Goal: Task Accomplishment & Management: Complete application form

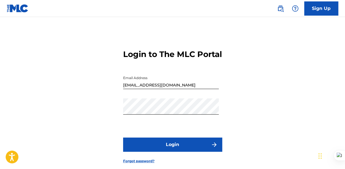
click at [174, 151] on button "Login" at bounding box center [172, 144] width 99 height 14
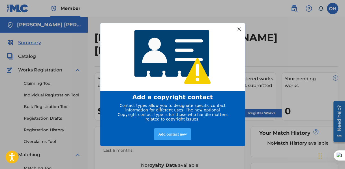
click at [186, 136] on div "Add contact now" at bounding box center [172, 134] width 37 height 12
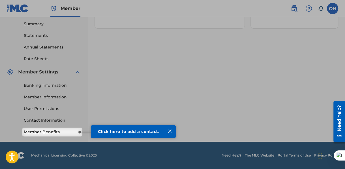
click at [171, 132] on div at bounding box center [169, 130] width 7 height 7
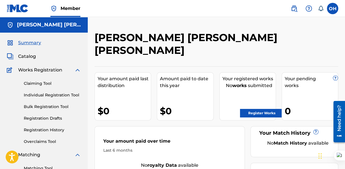
click at [28, 55] on span "Catalog" at bounding box center [27, 56] width 18 height 7
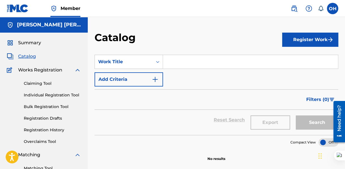
click at [313, 38] on button "Register Work" at bounding box center [310, 40] width 56 height 14
click at [47, 95] on link "Individual Registration Tool" at bounding box center [52, 95] width 57 height 6
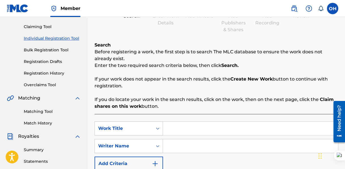
scroll to position [85, 0]
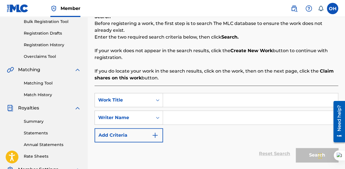
click at [186, 117] on input "Search Form" at bounding box center [250, 118] width 175 height 14
type input "[PERSON_NAME]"
click at [193, 99] on input "Search Form" at bounding box center [250, 100] width 175 height 14
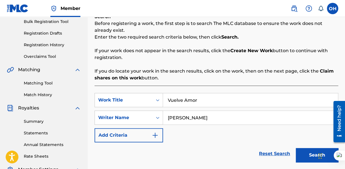
scroll to position [113, 0]
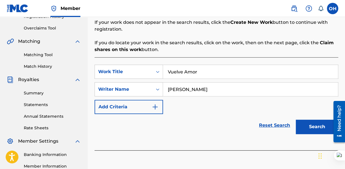
type input "Vuelve Amor"
click at [157, 106] on img "Search Form" at bounding box center [155, 106] width 7 height 7
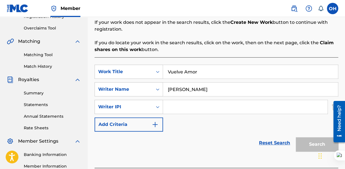
click at [177, 111] on input "Search Form" at bounding box center [245, 107] width 164 height 14
click at [154, 126] on img "Search Form" at bounding box center [155, 124] width 7 height 7
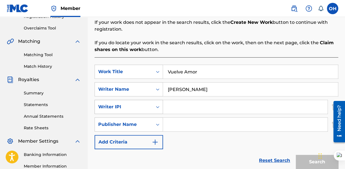
click at [159, 106] on icon "Search Form" at bounding box center [158, 107] width 6 height 6
click at [159, 105] on icon "Search Form" at bounding box center [158, 107] width 6 height 6
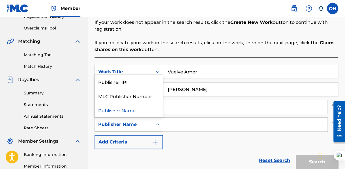
click at [153, 124] on div "Search Form" at bounding box center [158, 124] width 10 height 10
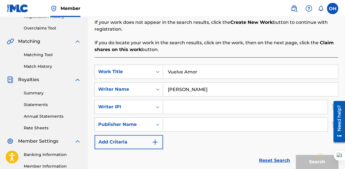
click at [156, 123] on icon "Search Form" at bounding box center [158, 124] width 6 height 6
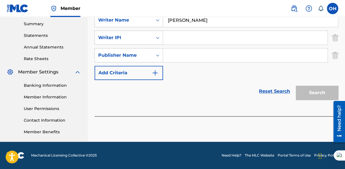
click at [333, 58] on img "Search Form" at bounding box center [335, 55] width 6 height 14
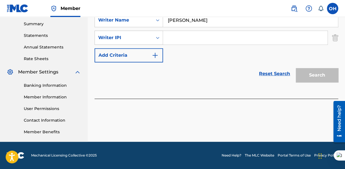
scroll to position [97, 0]
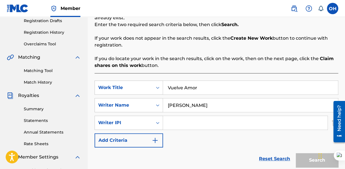
click at [223, 123] on input "Search Form" at bounding box center [245, 123] width 164 height 14
paste input "01098934013"
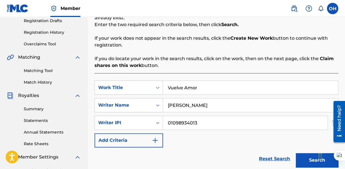
type input "01098934013"
click at [305, 160] on button "Search" at bounding box center [317, 160] width 42 height 14
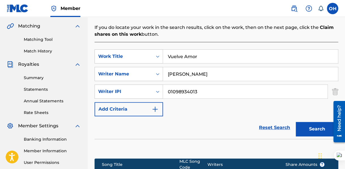
scroll to position [185, 0]
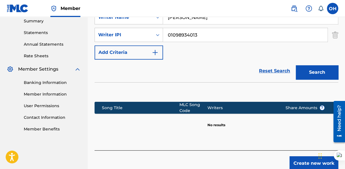
click at [294, 162] on button "Create new work" at bounding box center [314, 163] width 49 height 14
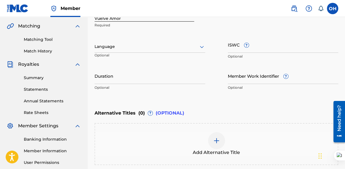
scroll to position [72, 0]
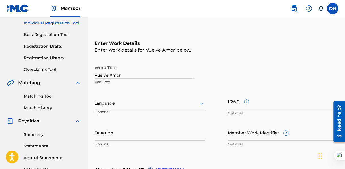
click at [147, 105] on div at bounding box center [150, 103] width 111 height 7
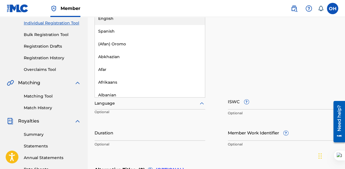
type input "s"
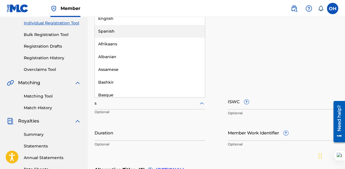
click at [110, 30] on div "Spanish" at bounding box center [150, 31] width 110 height 13
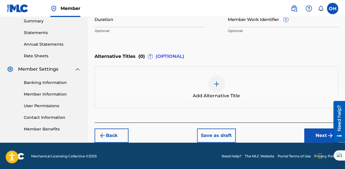
scroll to position [100, 0]
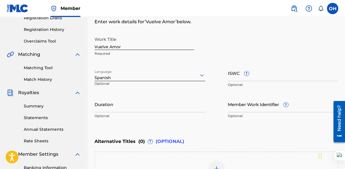
click at [114, 104] on input "Duration" at bounding box center [150, 104] width 111 height 16
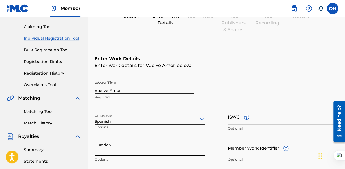
scroll to position [113, 0]
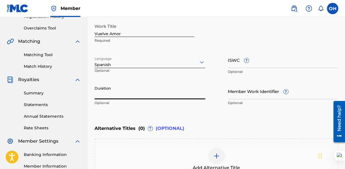
type input "3"
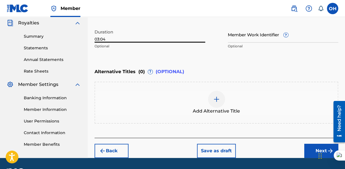
scroll to position [186, 0]
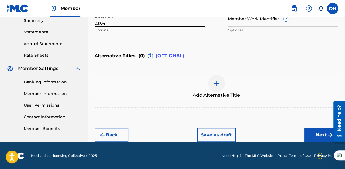
type input "03:04"
click at [311, 134] on button "Next" at bounding box center [321, 135] width 34 height 14
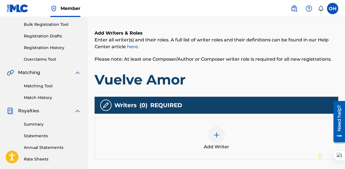
scroll to position [139, 0]
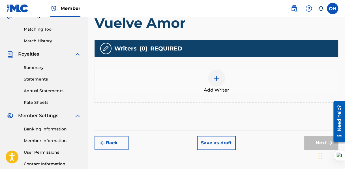
click at [216, 76] on img at bounding box center [216, 78] width 7 height 7
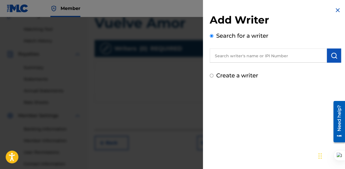
click at [232, 58] on input "text" at bounding box center [268, 55] width 117 height 14
paste input "QT65W2521285"
type input "Q"
click at [258, 56] on input "text" at bounding box center [268, 55] width 117 height 14
paste input "01098934013"
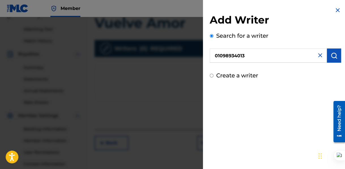
type input "01098934013"
click at [331, 56] on img "submit" at bounding box center [334, 55] width 7 height 7
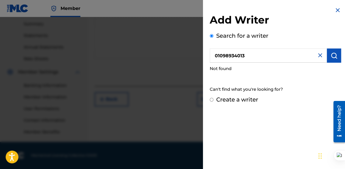
scroll to position [126, 0]
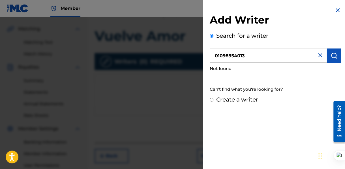
drag, startPoint x: 263, startPoint y: 54, endPoint x: 217, endPoint y: 55, distance: 46.2
click at [217, 55] on input "01098934013" at bounding box center [268, 55] width 117 height 14
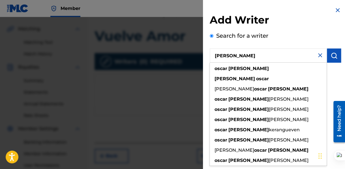
type input "[PERSON_NAME]"
click at [332, 57] on img "submit" at bounding box center [334, 55] width 7 height 7
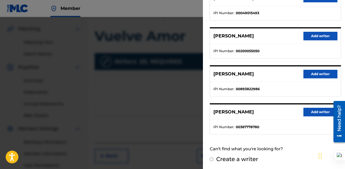
scroll to position [182, 0]
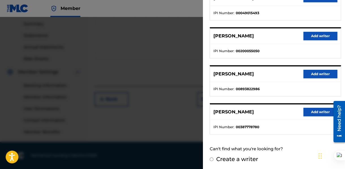
click at [211, 159] on input "Create a writer" at bounding box center [212, 159] width 4 height 4
radio input "false"
radio input "true"
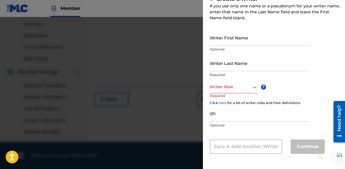
scroll to position [48, 0]
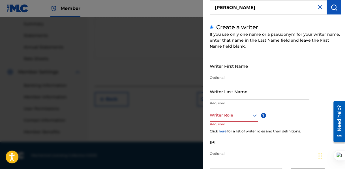
click at [240, 69] on input "Writer First Name" at bounding box center [260, 66] width 100 height 16
type input "Oscar"
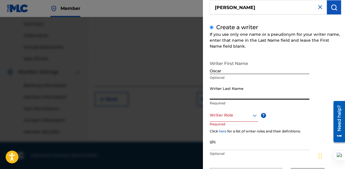
click at [232, 96] on input "Writer Last Name" at bounding box center [260, 91] width 100 height 16
type input "h"
type input "[PERSON_NAME]"
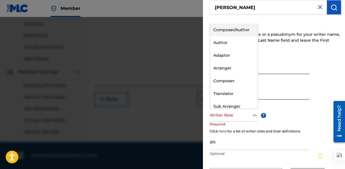
click at [254, 115] on icon at bounding box center [254, 115] width 7 height 7
click at [237, 33] on div "Composer/Author" at bounding box center [234, 29] width 48 height 13
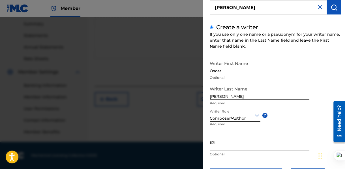
scroll to position [76, 0]
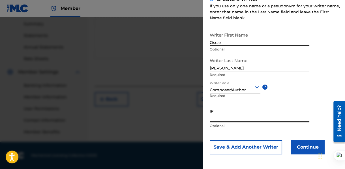
click at [234, 115] on input "IPI" at bounding box center [260, 114] width 100 height 16
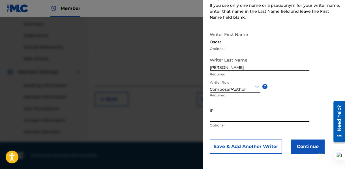
scroll to position [0, 0]
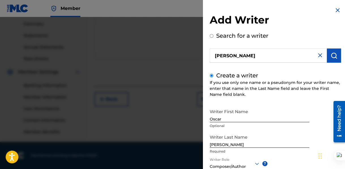
click at [318, 57] on img at bounding box center [320, 55] width 7 height 7
click at [337, 8] on img at bounding box center [337, 10] width 7 height 7
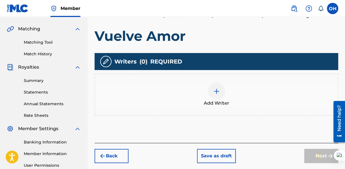
scroll to position [182, 0]
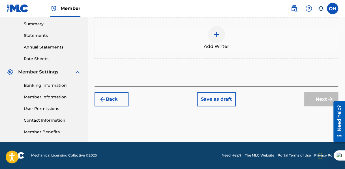
click at [205, 99] on button "Save as draft" at bounding box center [216, 99] width 39 height 14
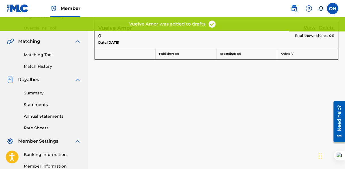
scroll to position [182, 0]
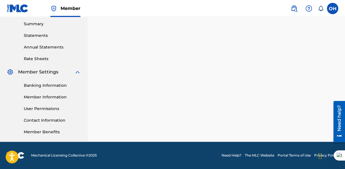
click at [41, 132] on link "Member Benefits" at bounding box center [52, 132] width 57 height 6
click at [44, 97] on link "Member Information" at bounding box center [52, 97] width 57 height 6
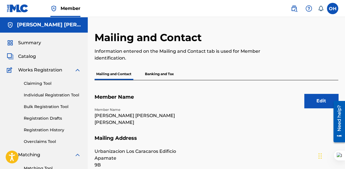
click at [32, 41] on span "Summary" at bounding box center [29, 42] width 23 height 7
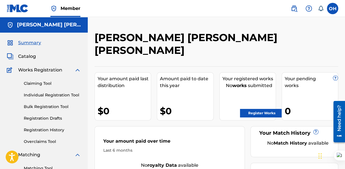
click at [25, 57] on span "Catalog" at bounding box center [27, 56] width 18 height 7
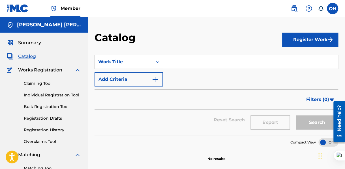
click at [303, 44] on button "Register Work" at bounding box center [310, 40] width 56 height 14
click at [44, 119] on link "Registration Drafts" at bounding box center [52, 118] width 57 height 6
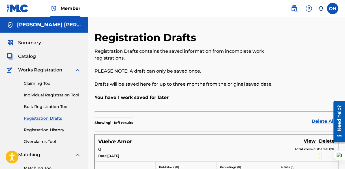
scroll to position [57, 0]
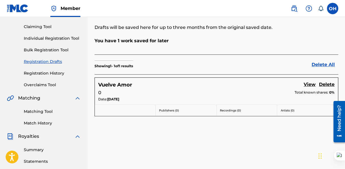
click at [310, 83] on link "View" at bounding box center [310, 85] width 12 height 8
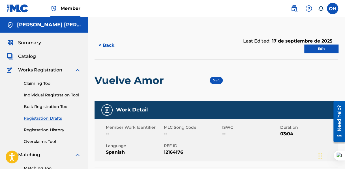
click at [326, 46] on link "Edit" at bounding box center [321, 48] width 34 height 8
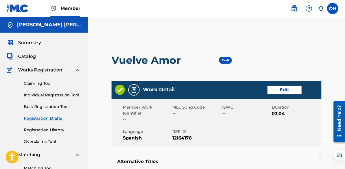
scroll to position [85, 0]
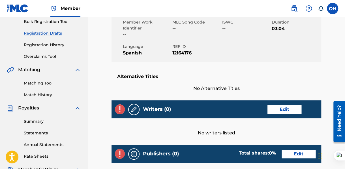
click at [282, 109] on link "Edit" at bounding box center [285, 109] width 34 height 8
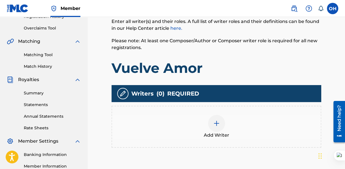
scroll to position [142, 0]
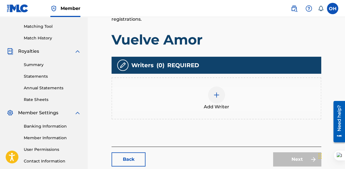
click at [217, 93] on img at bounding box center [216, 94] width 7 height 7
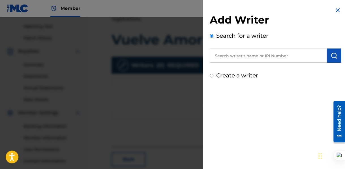
click at [212, 74] on input "Create a writer" at bounding box center [212, 76] width 4 height 4
radio input "false"
radio input "true"
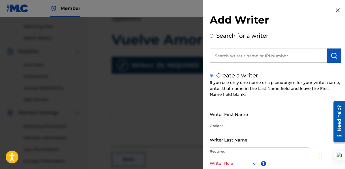
click at [231, 112] on input "Writer First Name" at bounding box center [260, 114] width 100 height 16
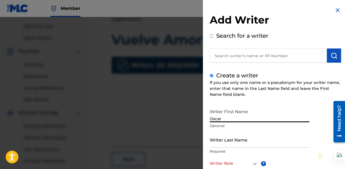
type input "Oscar"
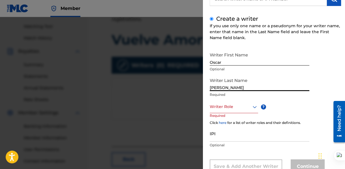
scroll to position [76, 0]
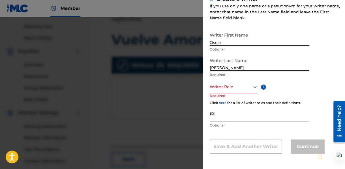
type input "[PERSON_NAME]"
click at [256, 88] on icon at bounding box center [254, 87] width 7 height 7
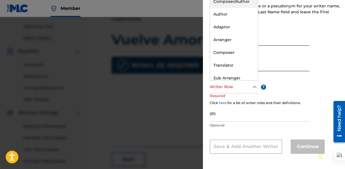
click at [234, 2] on div "Composer/Author" at bounding box center [234, 1] width 48 height 13
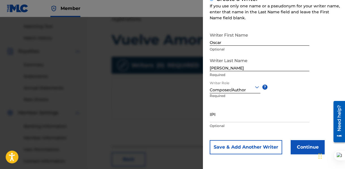
click at [222, 114] on input "IPI" at bounding box center [260, 114] width 100 height 16
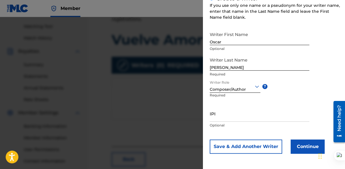
click at [303, 144] on button "Continue" at bounding box center [308, 146] width 34 height 14
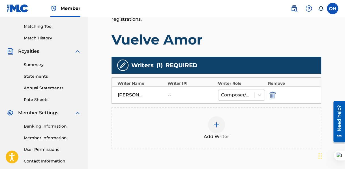
scroll to position [204, 0]
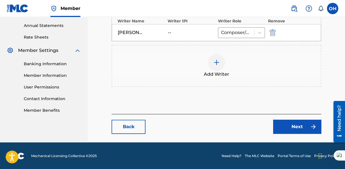
click at [298, 123] on link "Next" at bounding box center [297, 126] width 48 height 14
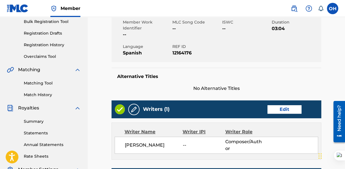
scroll to position [142, 0]
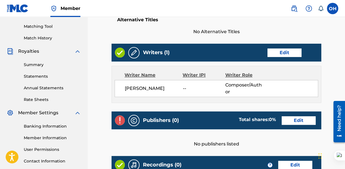
click at [293, 120] on link "Edit" at bounding box center [299, 120] width 34 height 8
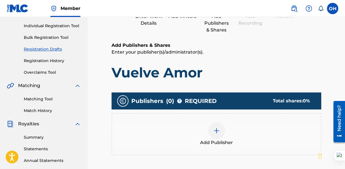
scroll to position [126, 0]
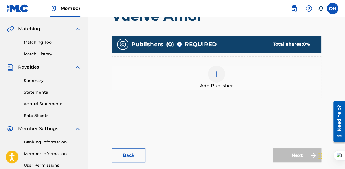
click at [136, 151] on link "Back" at bounding box center [129, 155] width 34 height 14
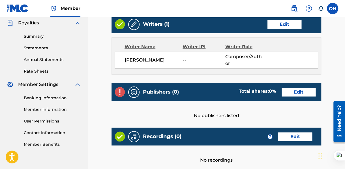
scroll to position [198, 0]
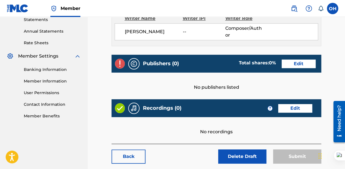
click at [294, 108] on link "Edit" at bounding box center [295, 108] width 34 height 8
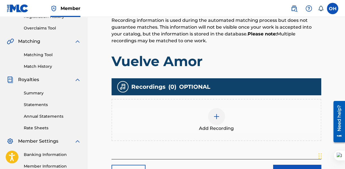
scroll to position [182, 0]
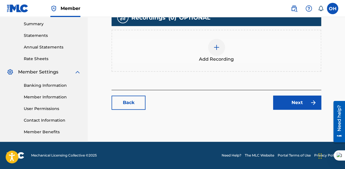
click at [213, 46] on div at bounding box center [216, 47] width 17 height 17
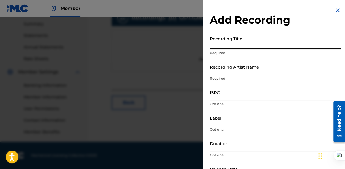
click at [250, 41] on input "Recording Title" at bounding box center [275, 41] width 131 height 16
type input "Vuelve Amor"
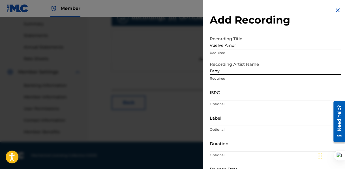
type input "Faby"
click at [228, 92] on input "ISRC" at bounding box center [275, 92] width 131 height 16
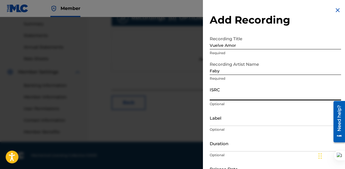
paste input "QT65W2521285"
type input "QT65W2521285"
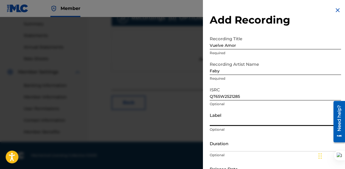
click at [233, 121] on input "Label" at bounding box center [275, 118] width 131 height 16
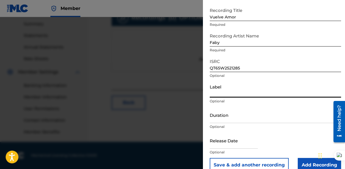
click at [233, 121] on input "Duration" at bounding box center [275, 115] width 131 height 16
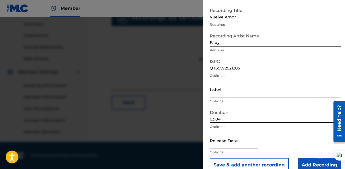
scroll to position [38, 0]
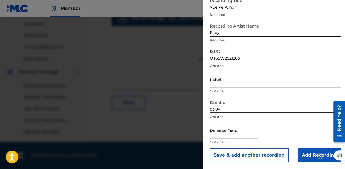
type input "03:04"
click at [232, 134] on input "text" at bounding box center [234, 130] width 48 height 16
select select "8"
select select "2025"
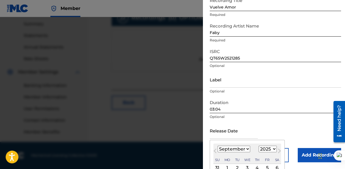
scroll to position [67, 0]
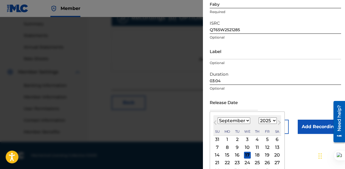
click at [226, 154] on div "15" at bounding box center [227, 154] width 7 height 7
type input "[DATE]"
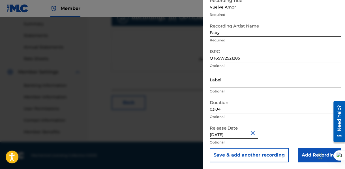
click at [304, 155] on input "Add Recording" at bounding box center [319, 155] width 43 height 14
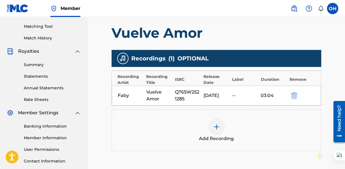
scroll to position [197, 0]
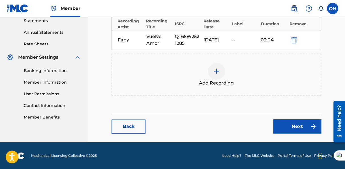
click at [284, 125] on link "Next" at bounding box center [297, 126] width 48 height 14
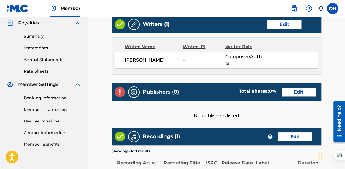
scroll to position [226, 0]
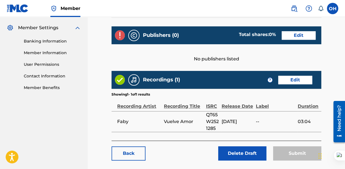
click at [297, 35] on link "Edit" at bounding box center [299, 35] width 34 height 8
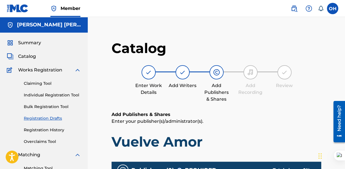
scroll to position [85, 0]
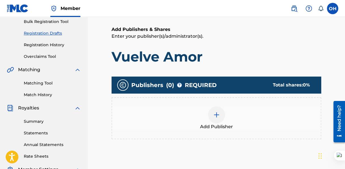
click at [218, 115] on img at bounding box center [216, 114] width 7 height 7
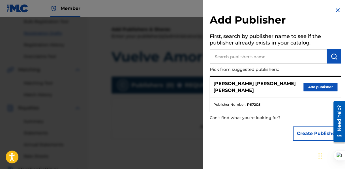
click at [311, 86] on button "Add publisher" at bounding box center [320, 87] width 34 height 8
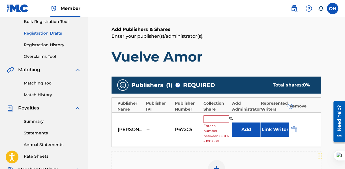
click at [221, 116] on input "text" at bounding box center [216, 118] width 25 height 7
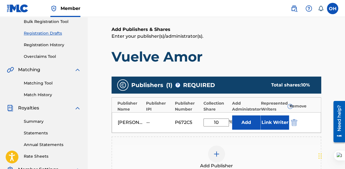
type input "1"
type input "2"
type input "100"
click at [249, 125] on button "Add" at bounding box center [246, 122] width 28 height 14
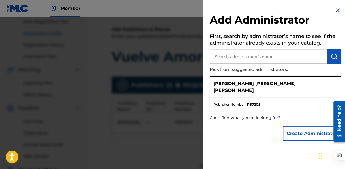
click at [294, 126] on button "Create Administrator" at bounding box center [312, 133] width 58 height 14
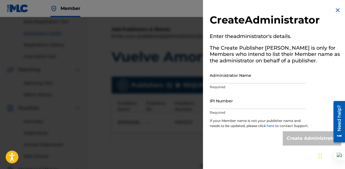
click at [227, 77] on input "Administrator Name" at bounding box center [258, 75] width 96 height 16
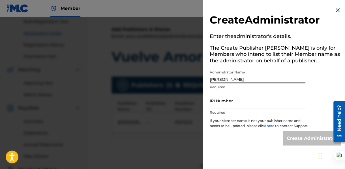
type input "[PERSON_NAME]"
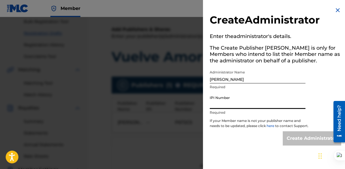
click at [232, 102] on input "IPI Number" at bounding box center [258, 101] width 96 height 16
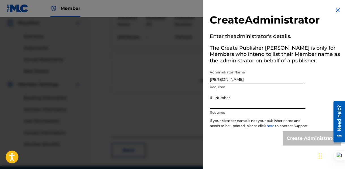
click at [336, 8] on img at bounding box center [337, 10] width 7 height 7
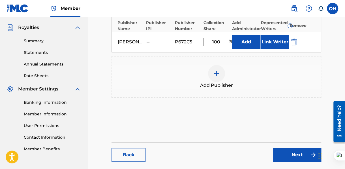
scroll to position [194, 0]
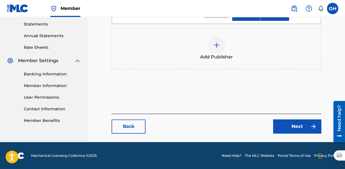
click at [294, 125] on link "Next" at bounding box center [297, 126] width 48 height 14
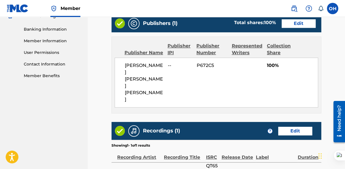
scroll to position [295, 0]
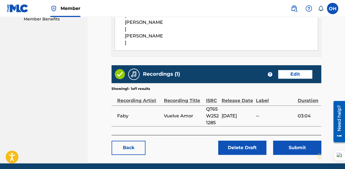
click at [288, 140] on button "Submit" at bounding box center [297, 147] width 48 height 14
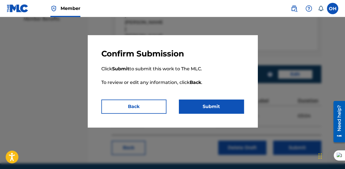
click at [202, 108] on button "Submit" at bounding box center [211, 106] width 65 height 14
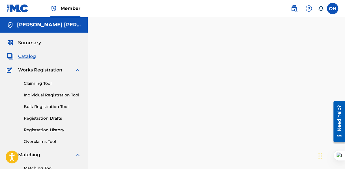
click at [179, 53] on div "Back Done" at bounding box center [217, 116] width 210 height 152
click at [30, 55] on span "Catalog" at bounding box center [27, 56] width 18 height 7
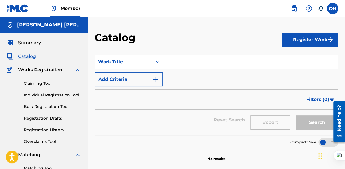
click at [57, 129] on link "Registration History" at bounding box center [52, 130] width 57 height 6
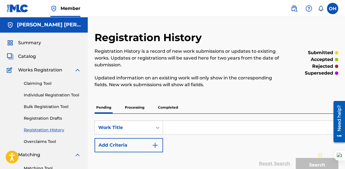
click at [13, 9] on img at bounding box center [18, 8] width 22 height 8
